Goal: Communication & Community: Answer question/provide support

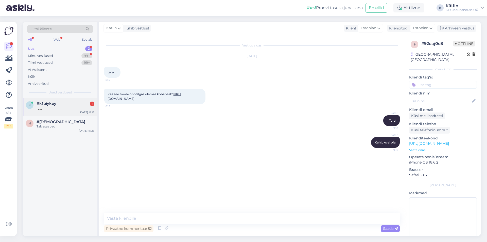
click at [42, 104] on span "#k1piykey" at bounding box center [47, 103] width 20 height 5
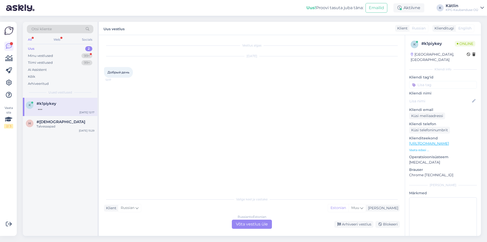
click at [254, 225] on div "Russian to Estonian Võta vestlus üle" at bounding box center [252, 224] width 40 height 9
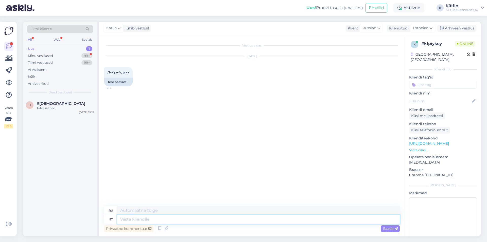
click at [246, 218] on textarea at bounding box center [258, 219] width 283 height 9
type textarea "Tere!"
type textarea "Привет!"
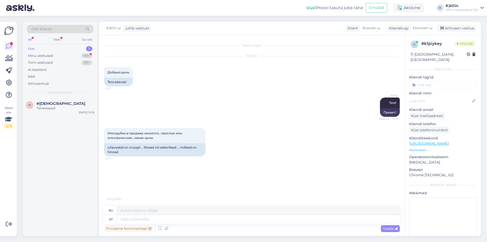
click at [420, 148] on p "Vaata edasi ..." at bounding box center [443, 150] width 68 height 5
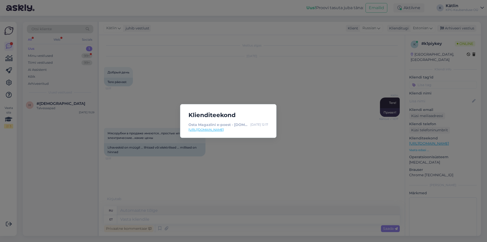
click at [316, 134] on div "Klienditeekond Osta Magaziini e-poest - [DOMAIN_NAME] - E-pood : [DATE] 12:17 […" at bounding box center [243, 121] width 487 height 242
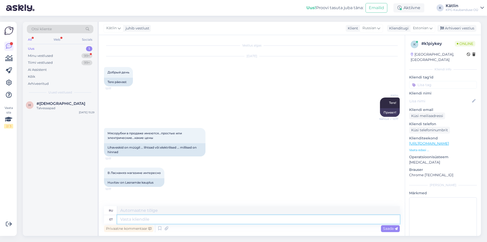
click at [135, 218] on textarea at bounding box center [258, 219] width 283 height 9
type textarea "Hakklihamasinat"
type textarea "Мясорубка"
type textarea "Hakklihamasinat mõtlete?"
type textarea "Вы имеете в виду мясорубку?"
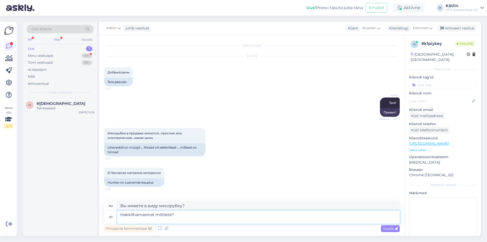
paste textarea "[URL][DOMAIN_NAME]"
type textarea "Hakklihamasinat mõtlete? [URL][DOMAIN_NAME]"
type textarea "Думаете о мясорубке? [URL][DOMAIN_NAME]"
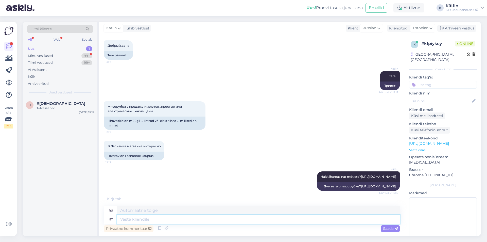
scroll to position [45, 0]
paste textarea "[URL][DOMAIN_NAME]"
type textarea "[URL][DOMAIN_NAME]"
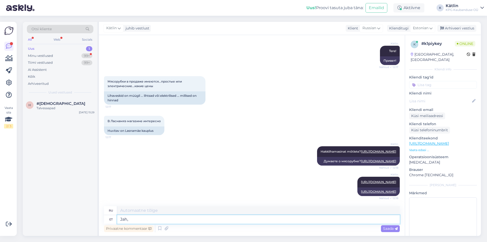
type textarea "Jah,"
type textarea "Да,"
type textarea "Jah, need p"
type textarea "Да, эти"
type textarea "Jah, need peaksid ka"
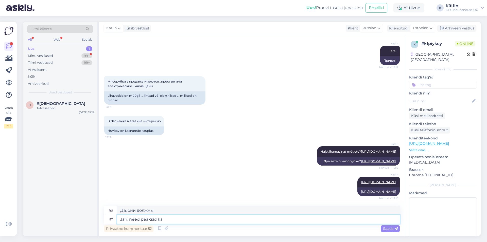
type textarea "Да, они тоже должны это сделать."
type textarea "Jah, need peaksid ka L"
type textarea "Да, они также должны L"
type textarea "Jah, need peaksid ka Lasname"
type textarea "Да, им тоже стоит это сделать. Пошли."
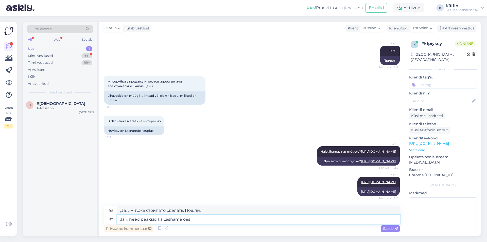
type textarea "Jah, need peaksid ka Lasname oes"
type textarea "Да, они также должны быть Фамилией."
type textarea "Jah, need peaksid ka Lasname p"
type textarea "Да, им тоже стоит это сделать. Пошли."
type textarea "Jah, need peaksid ka Lasname poes ol"
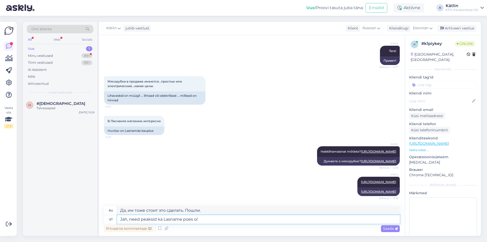
type textarea "Да, они тоже должны быть в магазине Lasname."
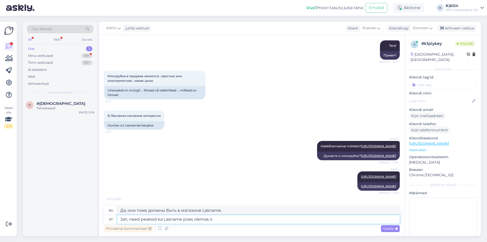
scroll to position [75, 0]
type textarea "Jah, need peaksid ka Lasname poes olemas ole"
type textarea "Да, они также должны быть доступны в магазине Lasname."
click at [182, 218] on textarea "Jah, need peaksid ka Lasname poes olemas olema." at bounding box center [258, 219] width 283 height 9
type textarea "Jah, need peaksid ka Las poes olemas olema."
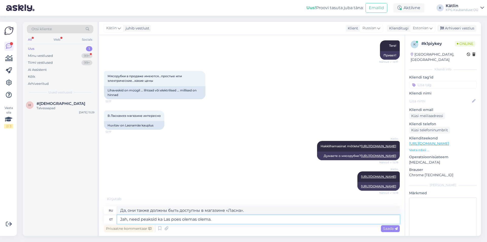
type textarea "Да, они также должны быть доступны в магазине Las."
type textarea "Jah, need peaksid [PERSON_NAME] poes olemas olema."
type textarea "Да, они также должны быть доступны в магазине Las."
type textarea "Jah, need peaksid ka Lasnam poes olemas olema."
type textarea "Да, они также должны быть доступны в магазине «Ласна»."
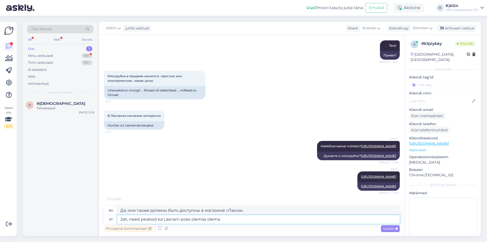
type textarea "Jah, need peaksid ka Lasnamä poes olemas olema."
type textarea "Да, они также должны быть доступны в магазине Lasnam."
type textarea "Jah, need peaksid ka Lasnamäe poes olemas olema."
type textarea "Да, они также должны быть доступны в магазине Ласнамяэ."
click at [235, 223] on textarea "Jah, need peaksid ka Lasnamäe poes olemas olema." at bounding box center [258, 219] width 283 height 9
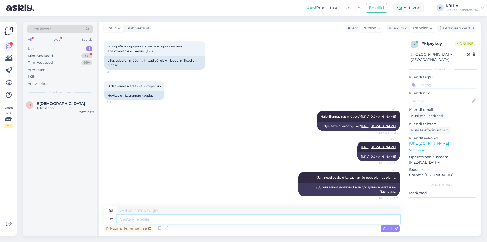
scroll to position [145, 0]
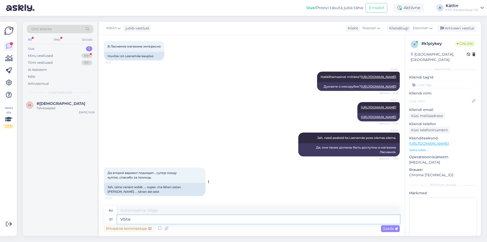
type textarea "Võite"
type textarea "Ты можешь"
type textarea "Võite eelnevalt sa"
type textarea "Вы можете заранее"
type textarea "Võite eelnevalt saaa"
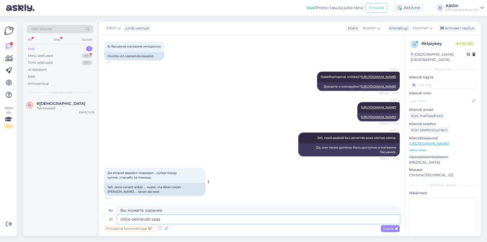
type textarea "Вы можете получить его заранее."
type textarea "Võite eelnevalt saadavuse"
type textarea "Вы можете проверить наличие мест заранее."
type textarea "Võite eelnevalt saadavuse otse poest ü"
type textarea "Наличие товара можно проверить непосредственно в магазине."
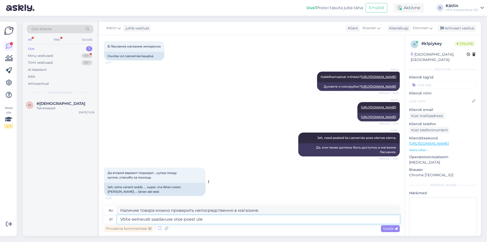
type textarea "Võite eelnevalt saadavuse otse poest üle u"
type textarea "Наличие товара можно проверить заранее непосредственно в магазине."
type textarea "Võite eelnevalt saadavuse otse poest üle uurida,"
type textarea "Вы можете заранее проверить наличие товара непосредственно в магазине,"
type textarea "Võite eelnevalt saadavuse otse poest üle uurida, kaupluse nu"
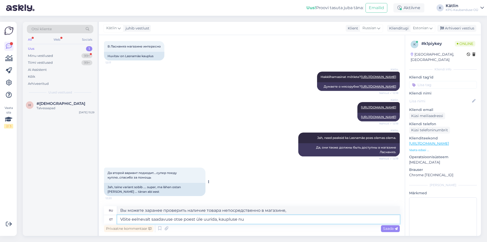
type textarea "Вы можете заранее проверить наличие товара непосредственно в магазине, магазин"
type textarea "Võite eelnevalt saadavuse otse poest üle uurida, kaupluse number on"
type textarea "Вы можете заранее проверить наличие товара непосредственно в магазине, номер ма…"
paste textarea "5552 0968"
type textarea "Võite eelnevalt saadavuse otse poest üle uurida, kaupluse number on 5552 0968"
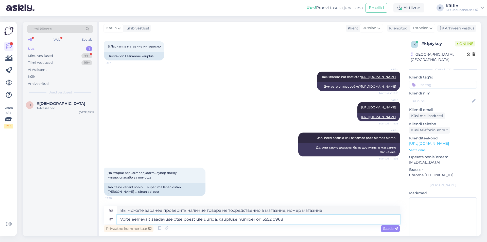
type textarea "Наличие товара можно уточнить заранее непосредственно в магазине, номер телефон…"
type textarea "Võite eelnevalt saadavuse otse poest üle uurida, kaupluse number on 5552 0968'"
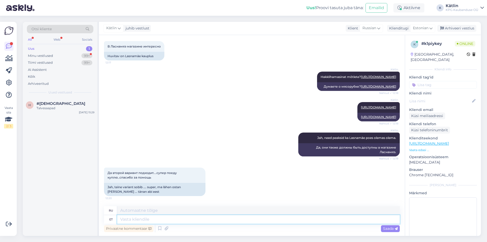
scroll to position [184, 0]
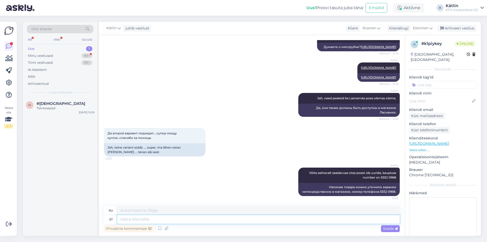
type textarea "Вы можете заранее проверить наличие товара непосредственно в магазине, номер ма…"
click at [182, 219] on textarea at bounding box center [258, 219] width 283 height 9
click at [281, 220] on textarea at bounding box center [258, 219] width 283 height 9
click at [203, 167] on div "Kätlin Võite eelnevalt saadavuse otse poest üle uurida, kaupluse number on 5552…" at bounding box center [252, 182] width 296 height 40
click at [134, 224] on div "Privaatne kommentaar Saada" at bounding box center [252, 229] width 296 height 10
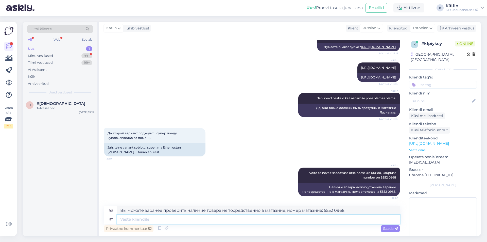
click at [132, 219] on textarea at bounding box center [258, 219] width 283 height 9
click at [276, 181] on div "Kätlin Võite eelnevalt saadavuse otse poest üle uurida, kaupluse number on 5552…" at bounding box center [252, 182] width 296 height 40
click at [309, 222] on textarea at bounding box center [258, 219] width 283 height 9
drag, startPoint x: 336, startPoint y: 212, endPoint x: 0, endPoint y: 217, distance: 336.0
click at [0, 217] on div "Vaata siia 2 / 3 Võimalused Veendu, et Askly loob sulle väärtust. Sulge Ühenda …" at bounding box center [243, 129] width 487 height 226
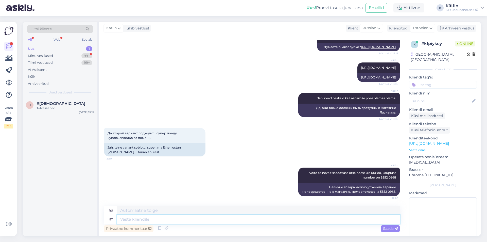
click at [141, 221] on textarea at bounding box center [258, 219] width 283 height 9
click at [416, 7] on div "Aktiivne" at bounding box center [409, 7] width 31 height 9
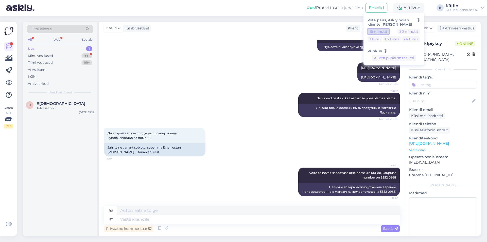
click at [377, 31] on button "15 minutit" at bounding box center [379, 32] width 22 height 6
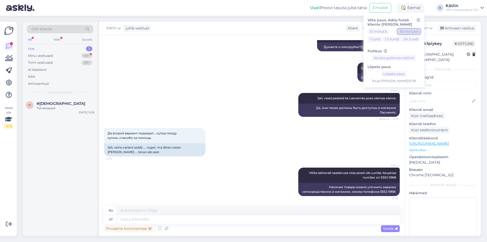
click at [403, 33] on button "30 minutit" at bounding box center [409, 32] width 23 height 6
